Goal: Navigation & Orientation: Go to known website

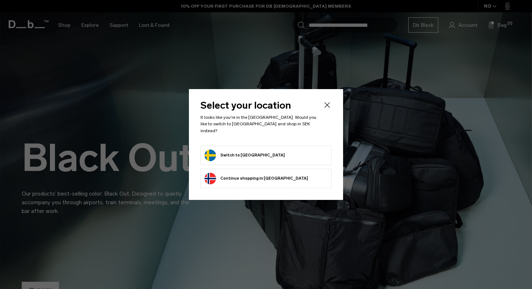
click at [328, 113] on header "Select your location It looks like you're in the Sweden. Would you like to swit…" at bounding box center [265, 123] width 131 height 44
click at [275, 160] on li "Switch to Sweden" at bounding box center [265, 155] width 131 height 20
click at [243, 150] on button "Switch to Sweden" at bounding box center [244, 155] width 80 height 12
click at [228, 152] on button "Switch to Sweden" at bounding box center [244, 155] width 80 height 12
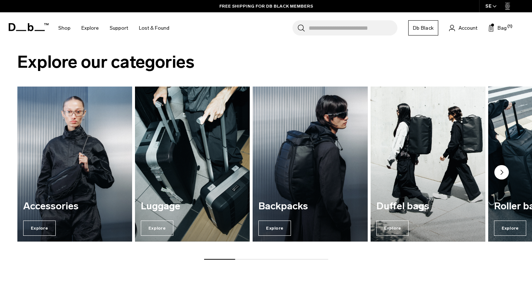
scroll to position [859, 0]
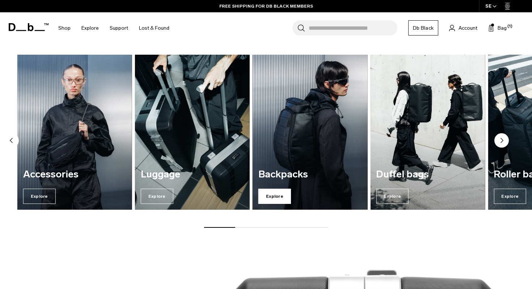
click at [280, 190] on span "Explore" at bounding box center [274, 195] width 33 height 15
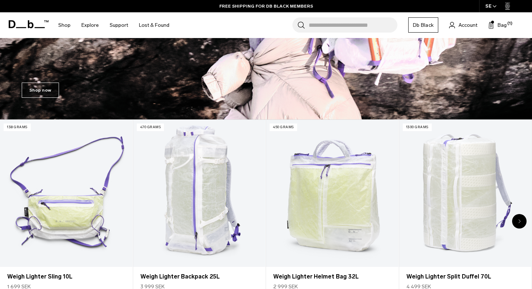
scroll to position [81, 0]
